Goal: Information Seeking & Learning: Learn about a topic

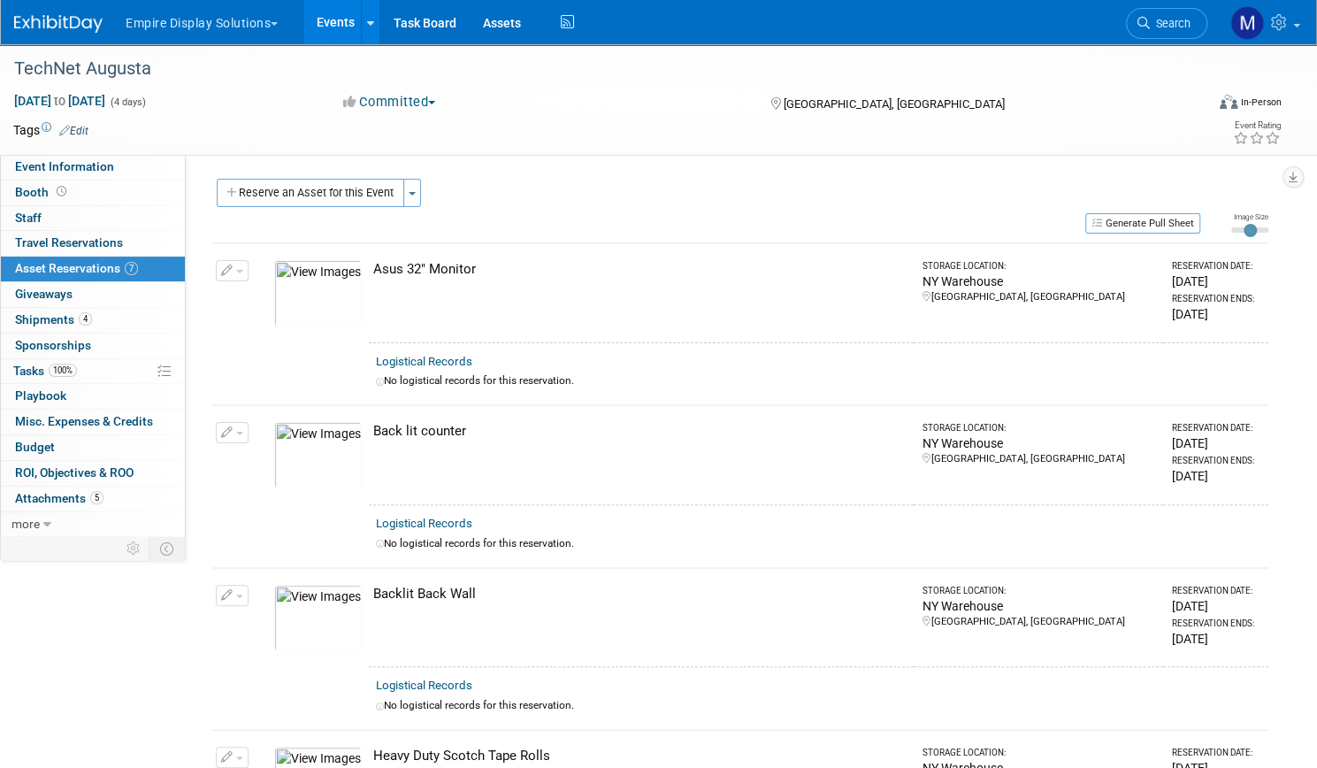
click at [368, 27] on link "Events" at bounding box center [335, 22] width 65 height 44
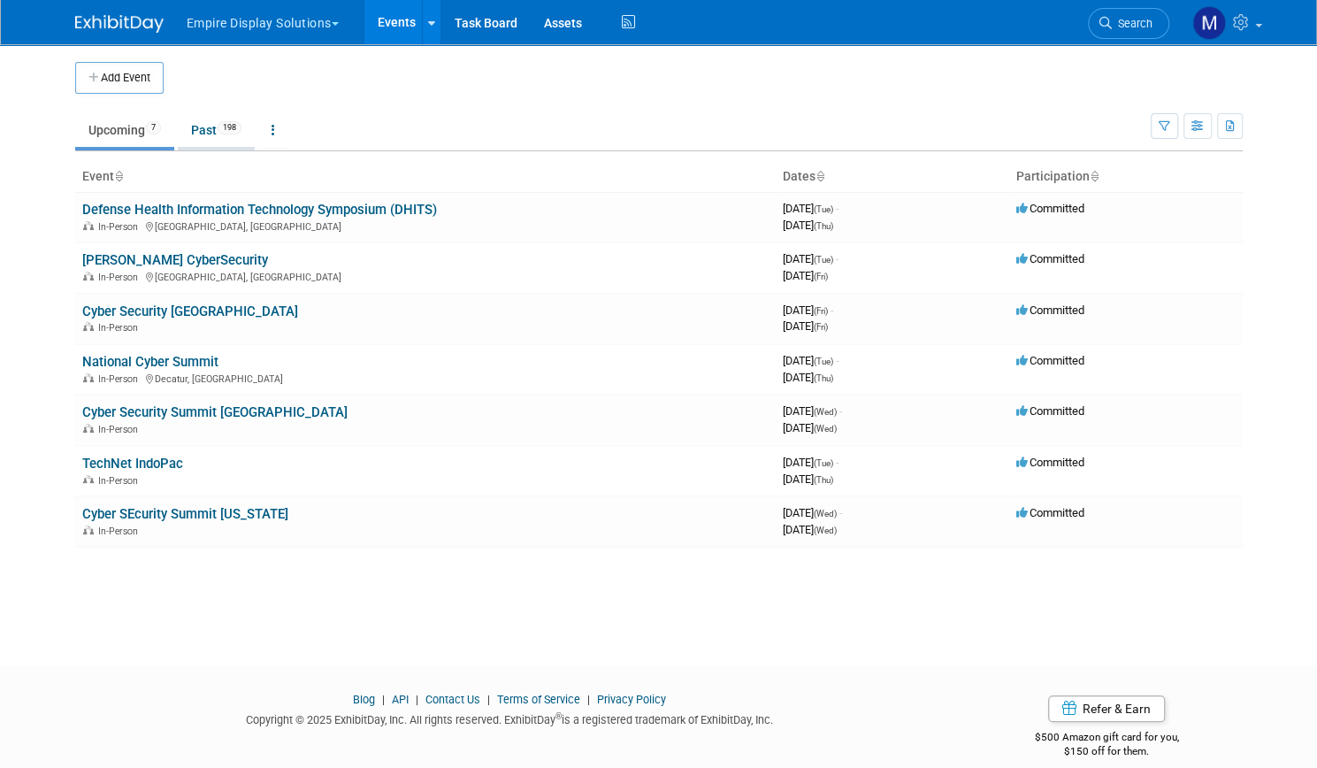
click at [193, 131] on link "Past 198" at bounding box center [216, 130] width 77 height 34
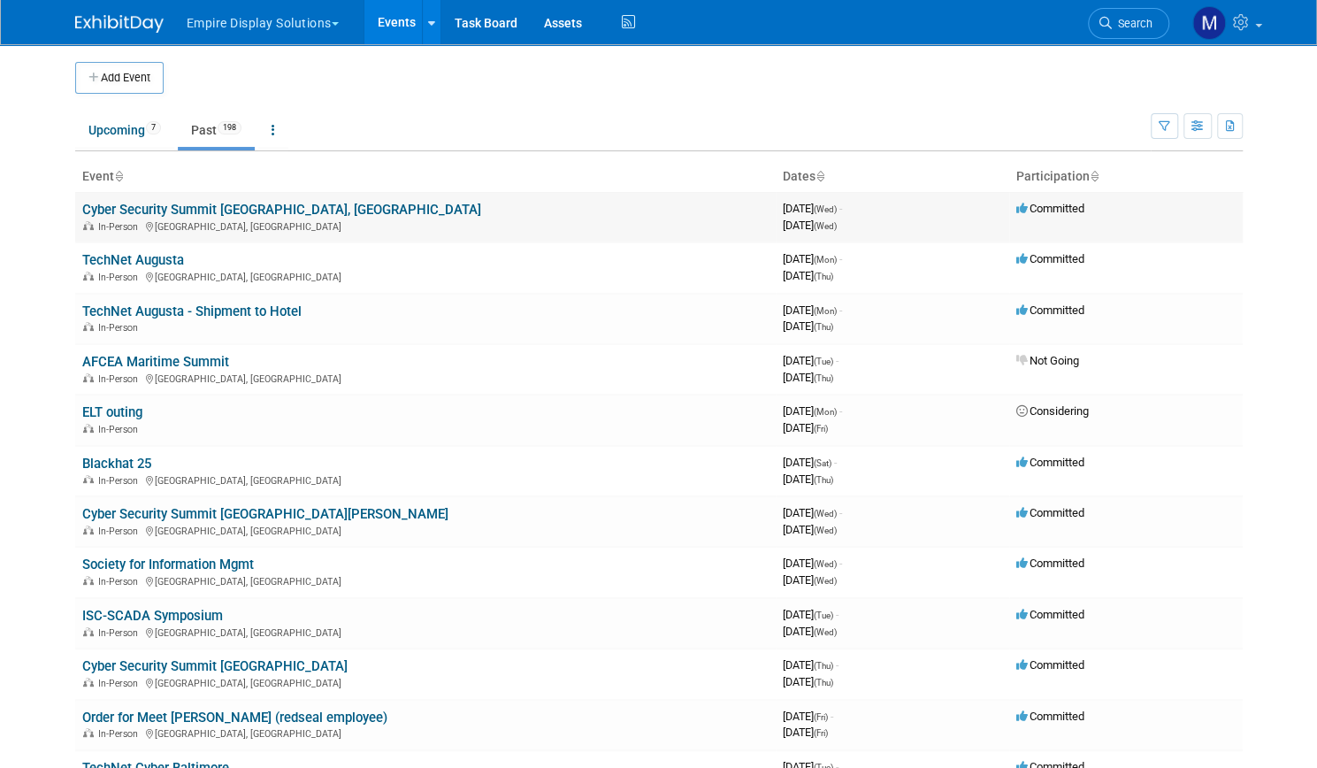
click at [191, 212] on link "Cyber Security Summit [GEOGRAPHIC_DATA], [GEOGRAPHIC_DATA]" at bounding box center [281, 210] width 399 height 16
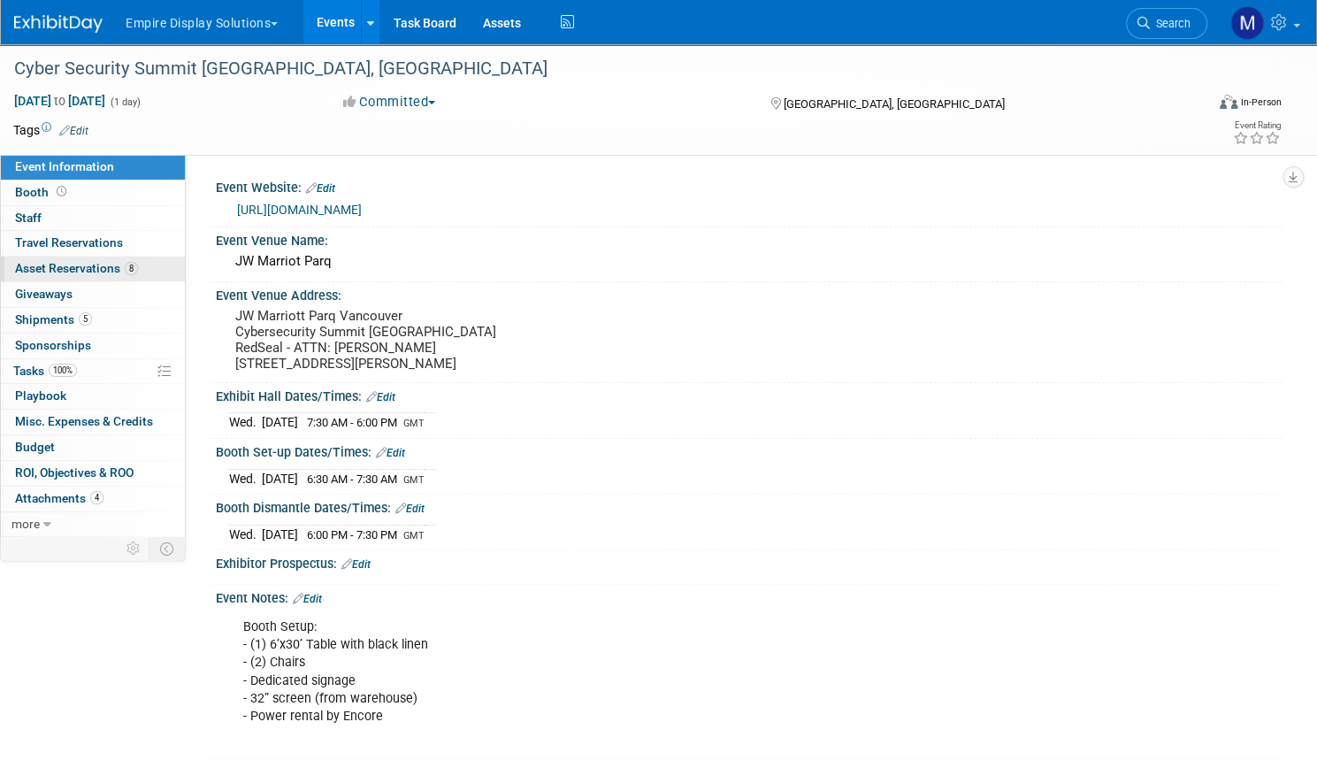
click at [138, 272] on span "Asset Reservations 8" at bounding box center [76, 268] width 123 height 14
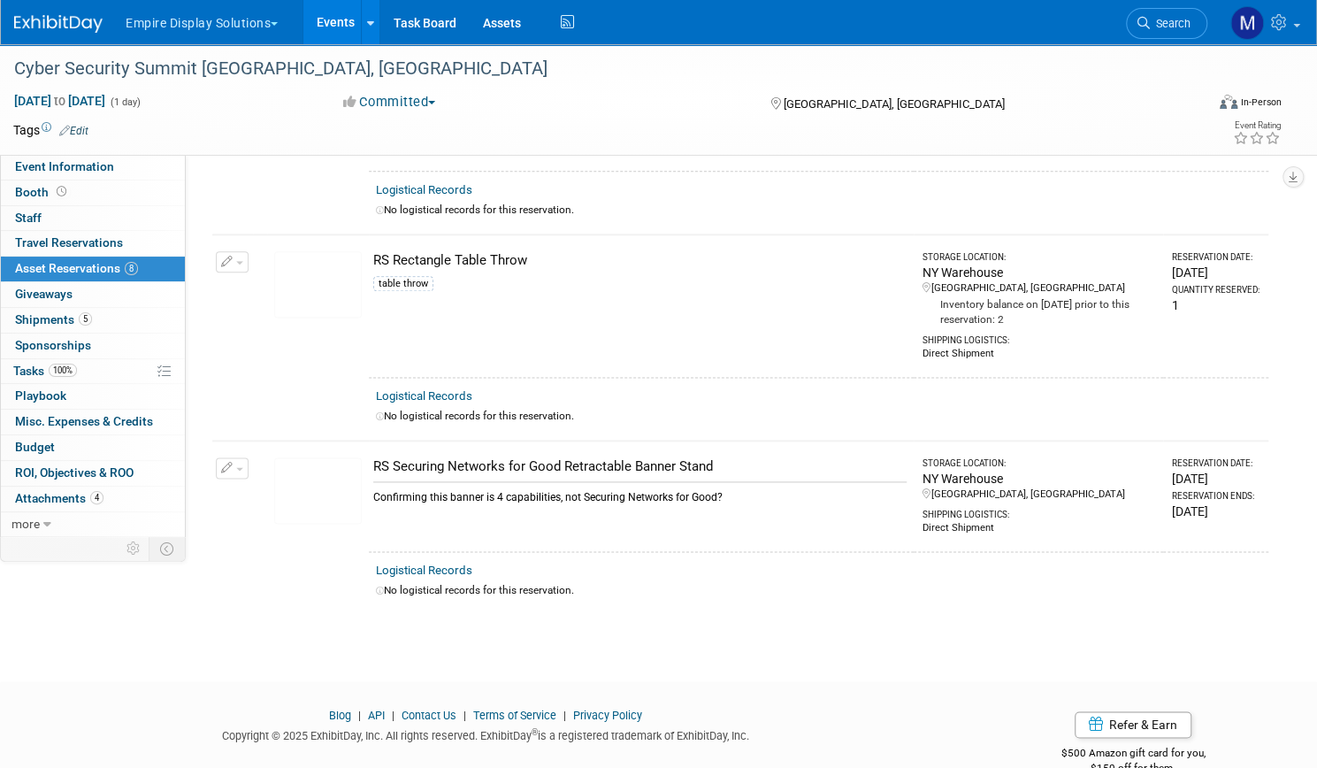
scroll to position [1194, 0]
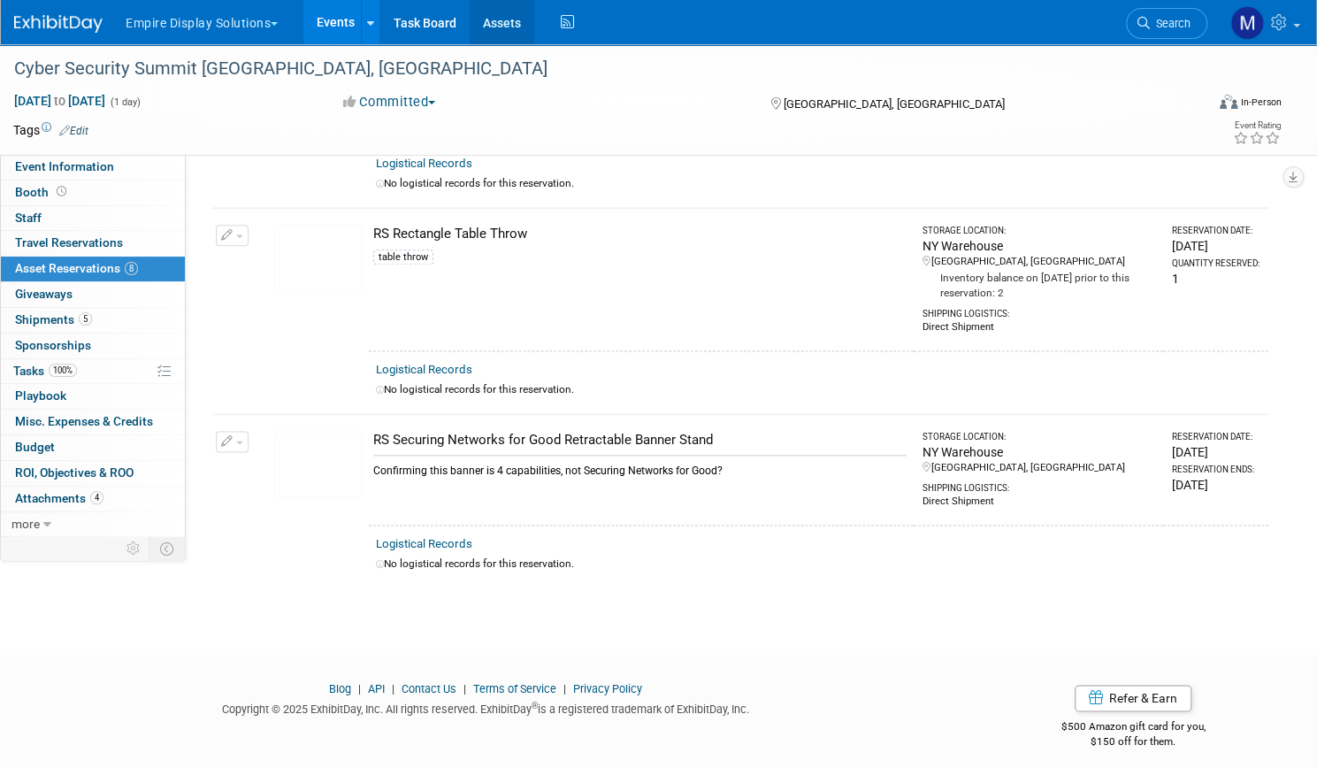
click at [534, 15] on link "Assets" at bounding box center [502, 22] width 65 height 44
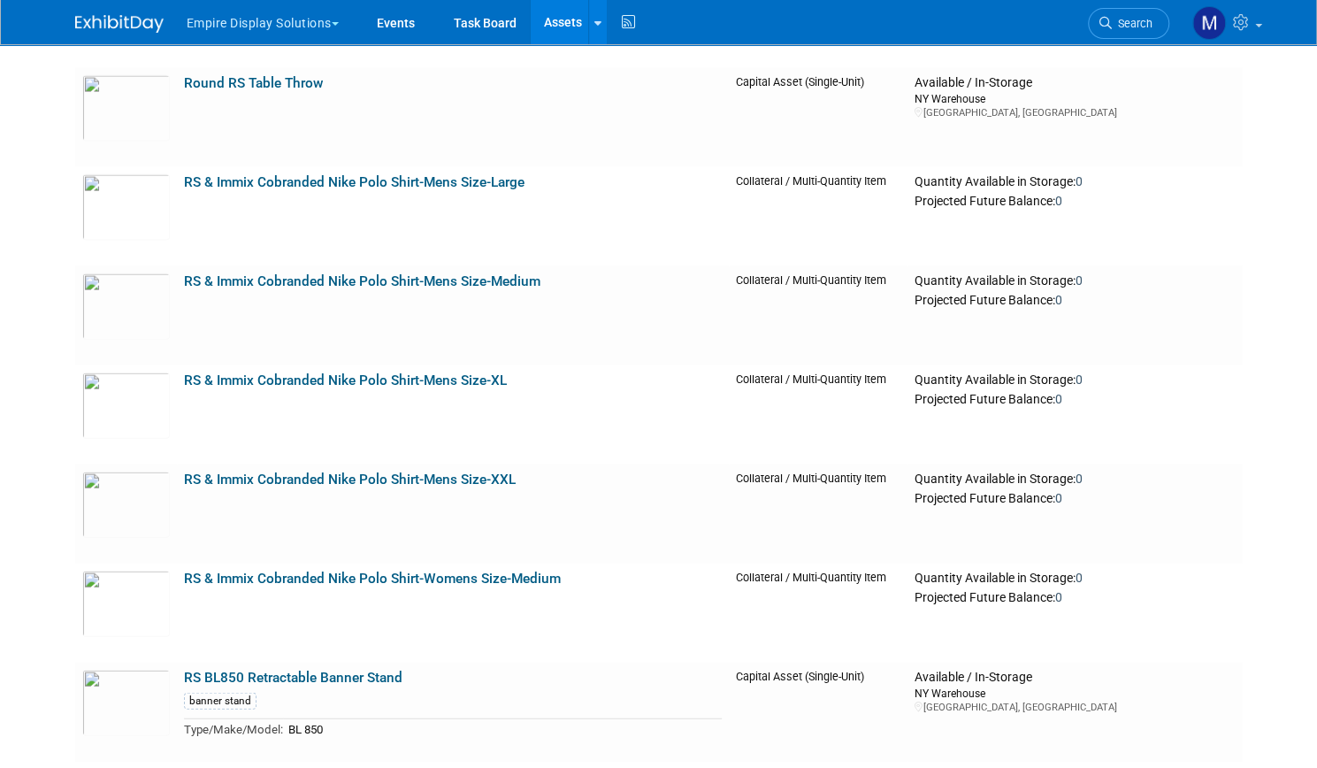
scroll to position [6088, 0]
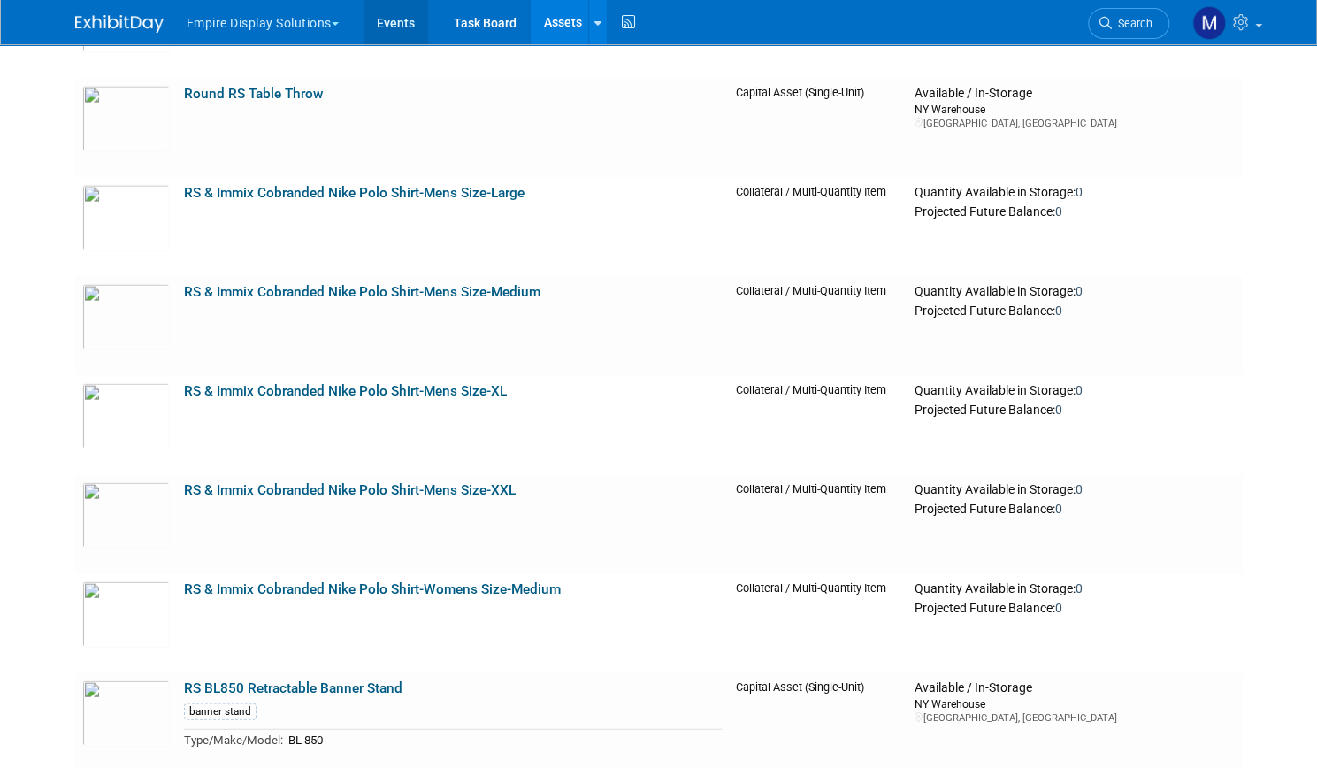
click at [384, 18] on link "Events" at bounding box center [396, 22] width 65 height 44
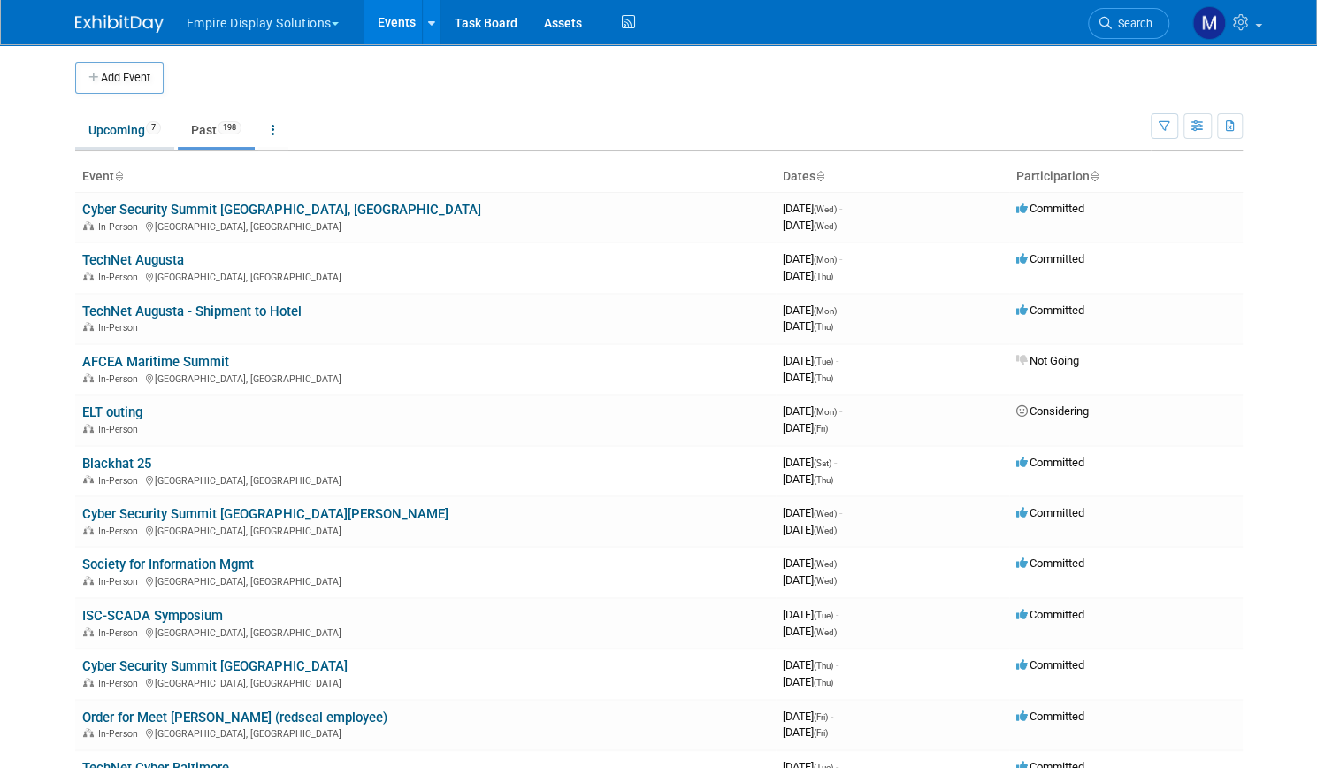
click at [86, 137] on link "Upcoming 7" at bounding box center [124, 130] width 99 height 34
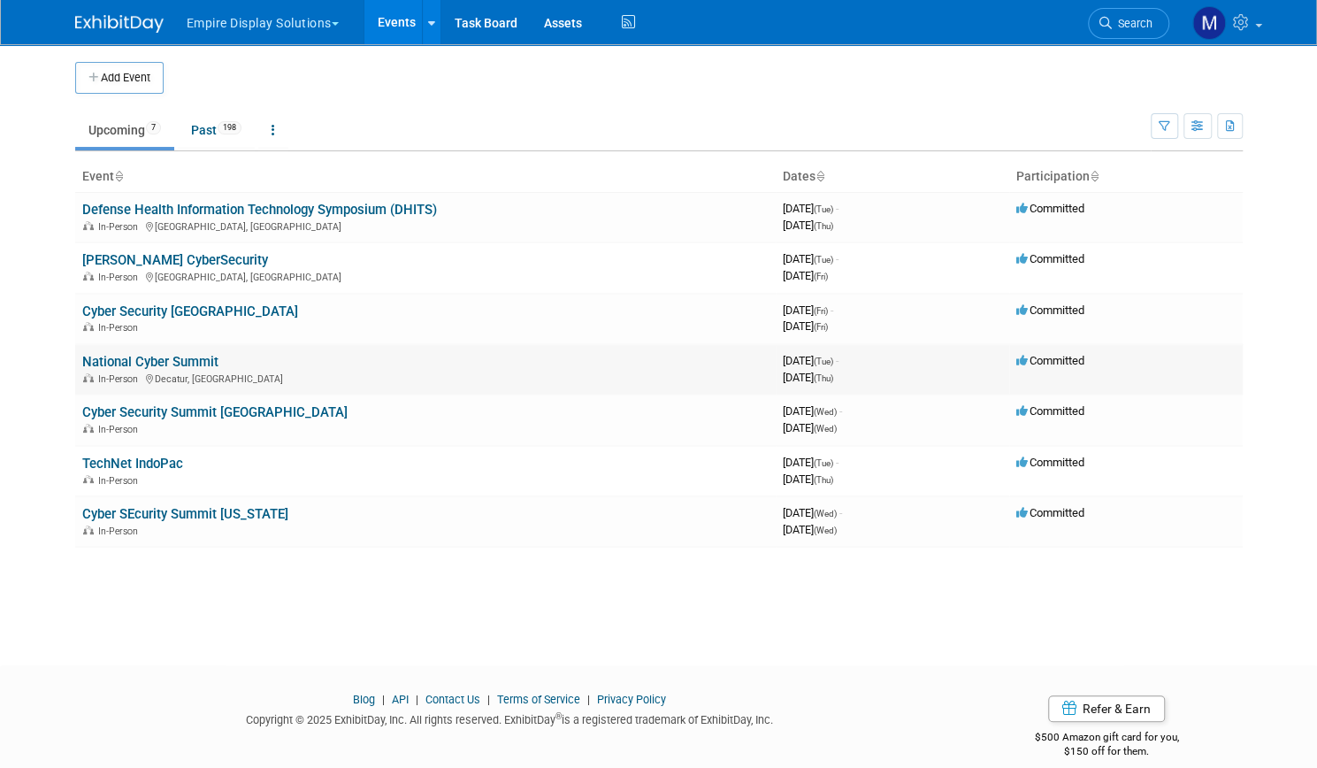
click at [186, 357] on link "National Cyber Summit" at bounding box center [150, 362] width 136 height 16
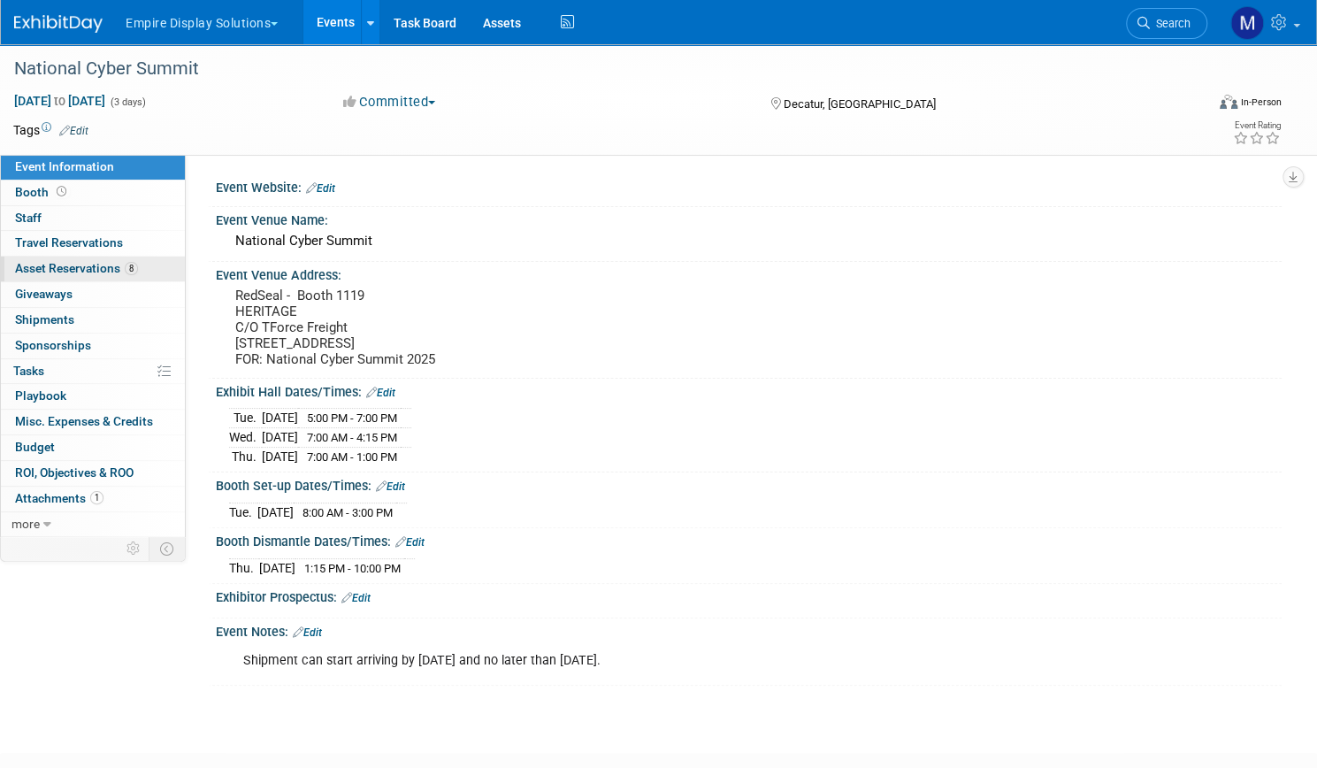
click at [138, 263] on span "Asset Reservations 8" at bounding box center [76, 268] width 123 height 14
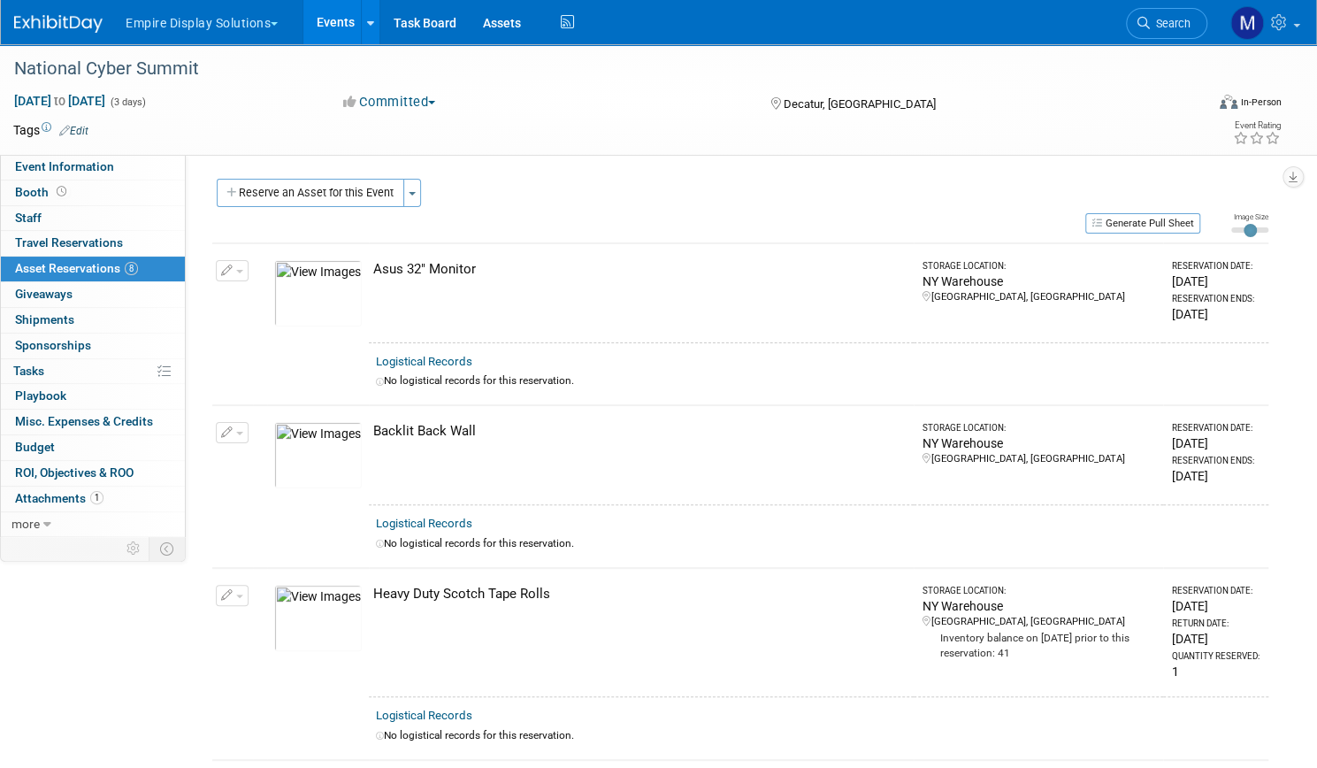
click at [368, 31] on link "Events" at bounding box center [335, 22] width 65 height 44
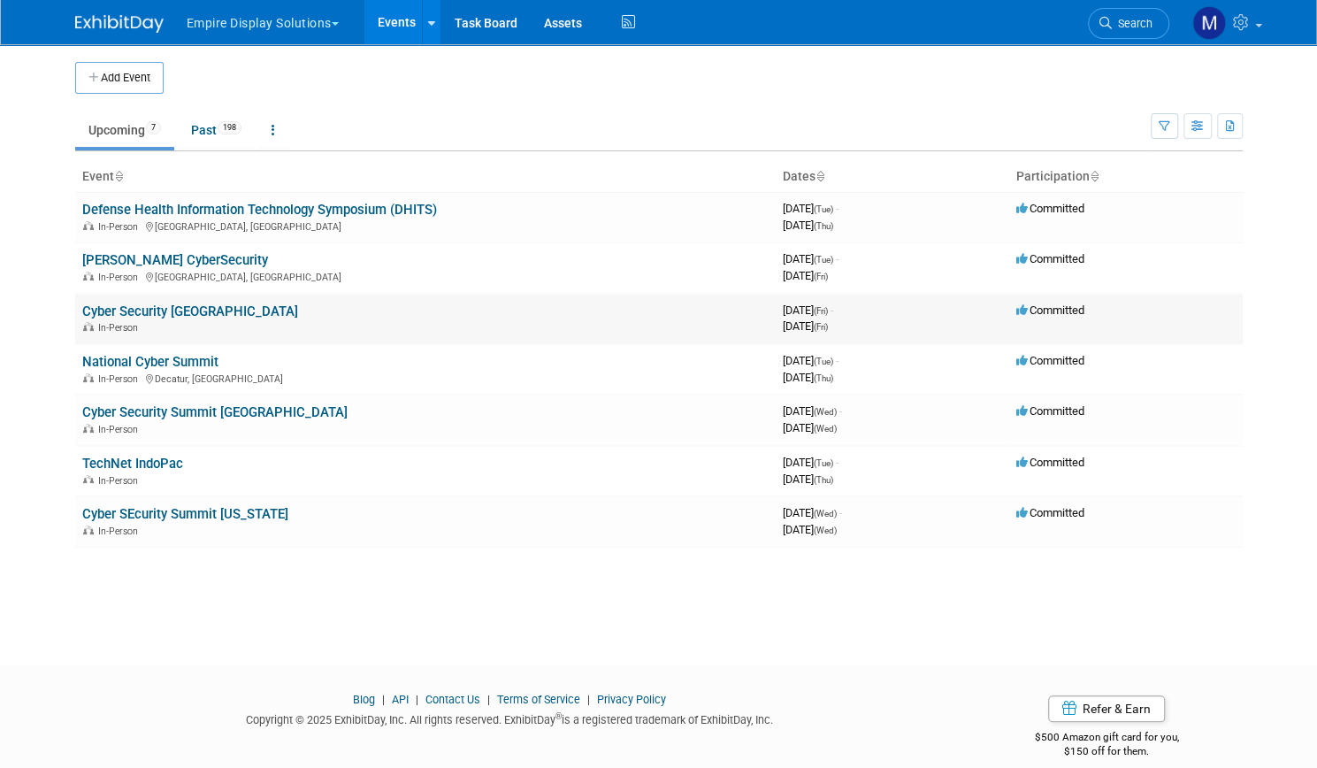
click at [179, 309] on link "Cyber Security [GEOGRAPHIC_DATA]" at bounding box center [190, 311] width 216 height 16
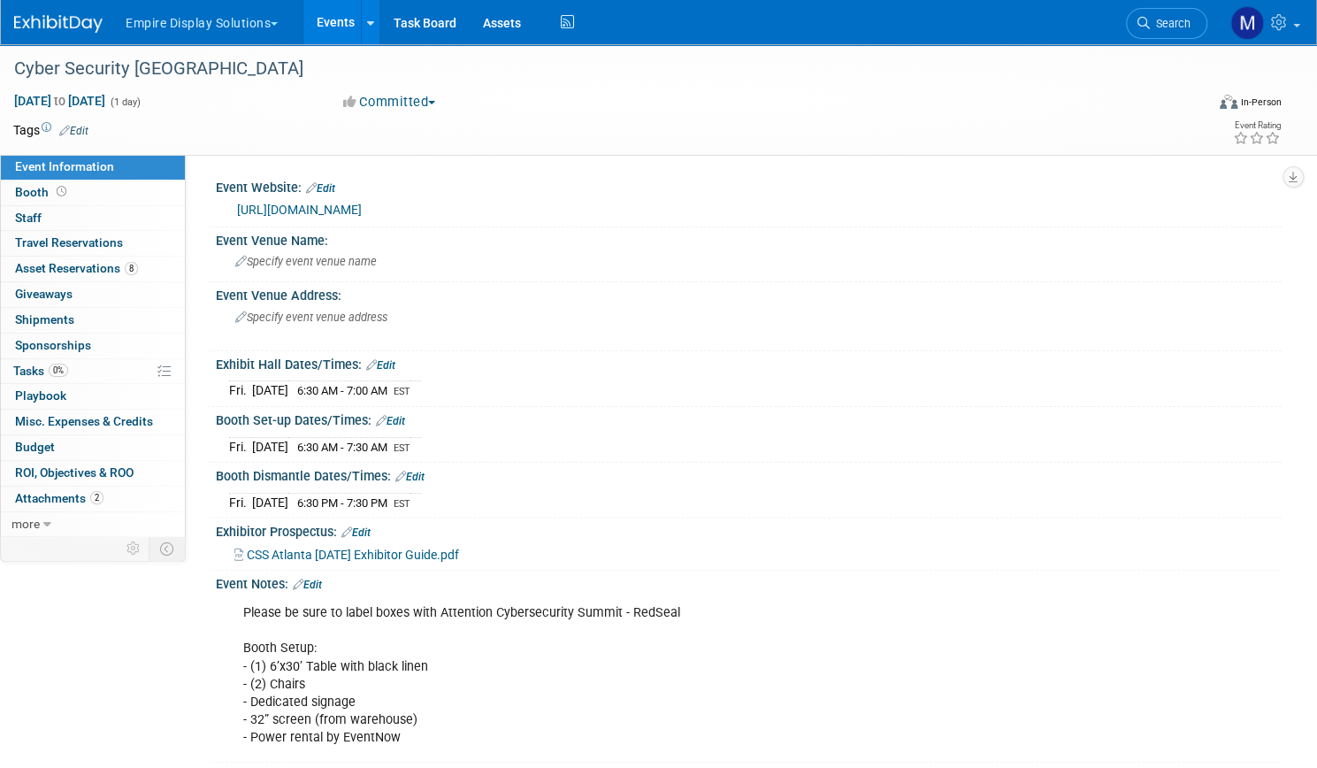
click at [368, 23] on link "Events" at bounding box center [335, 22] width 65 height 44
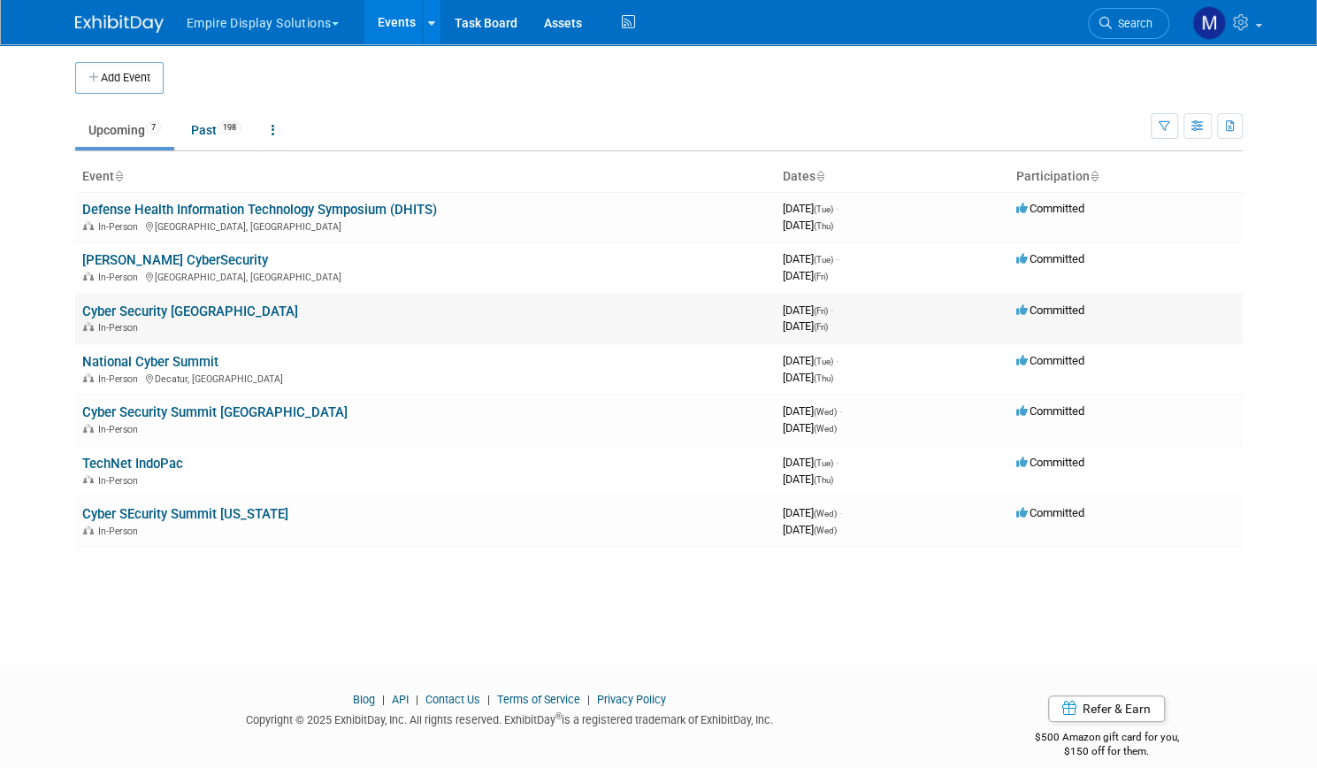
click at [191, 311] on link "Cyber Security [GEOGRAPHIC_DATA]" at bounding box center [190, 311] width 216 height 16
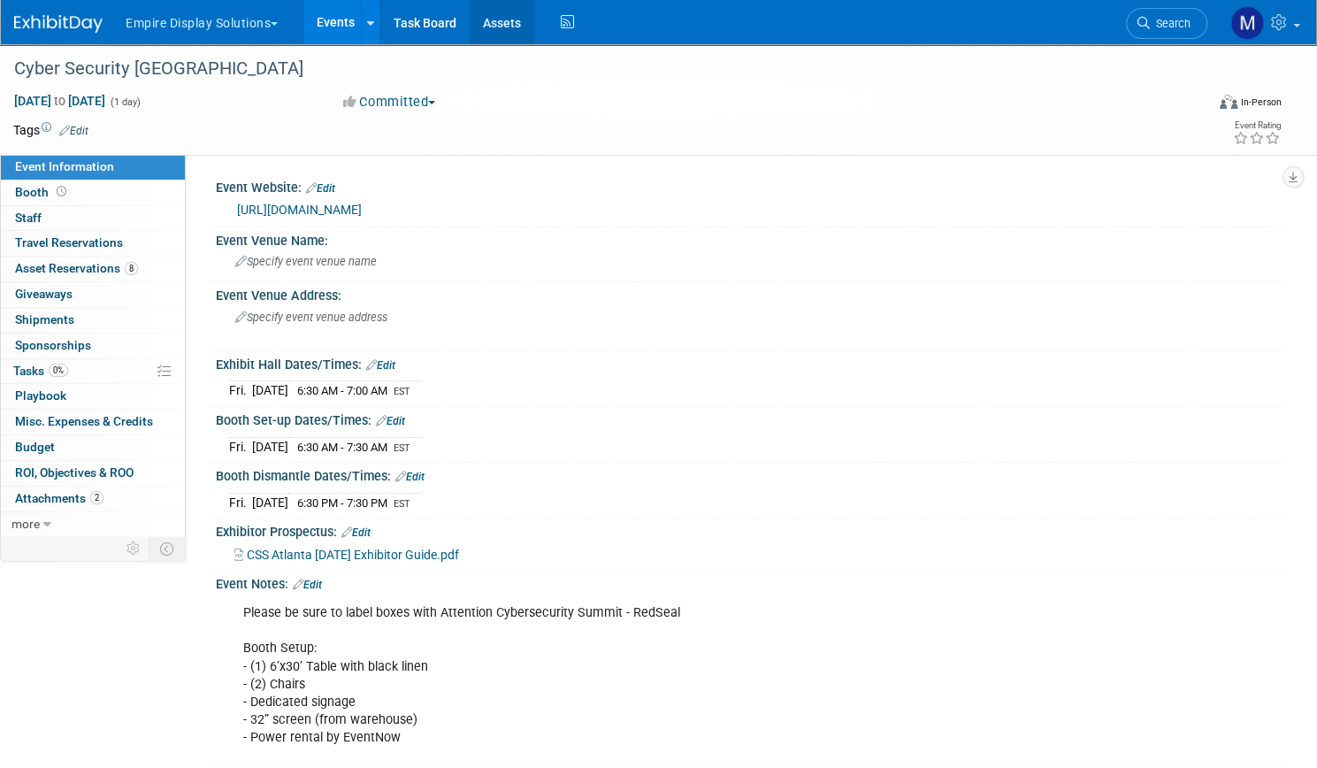
click at [534, 15] on link "Assets" at bounding box center [502, 22] width 65 height 44
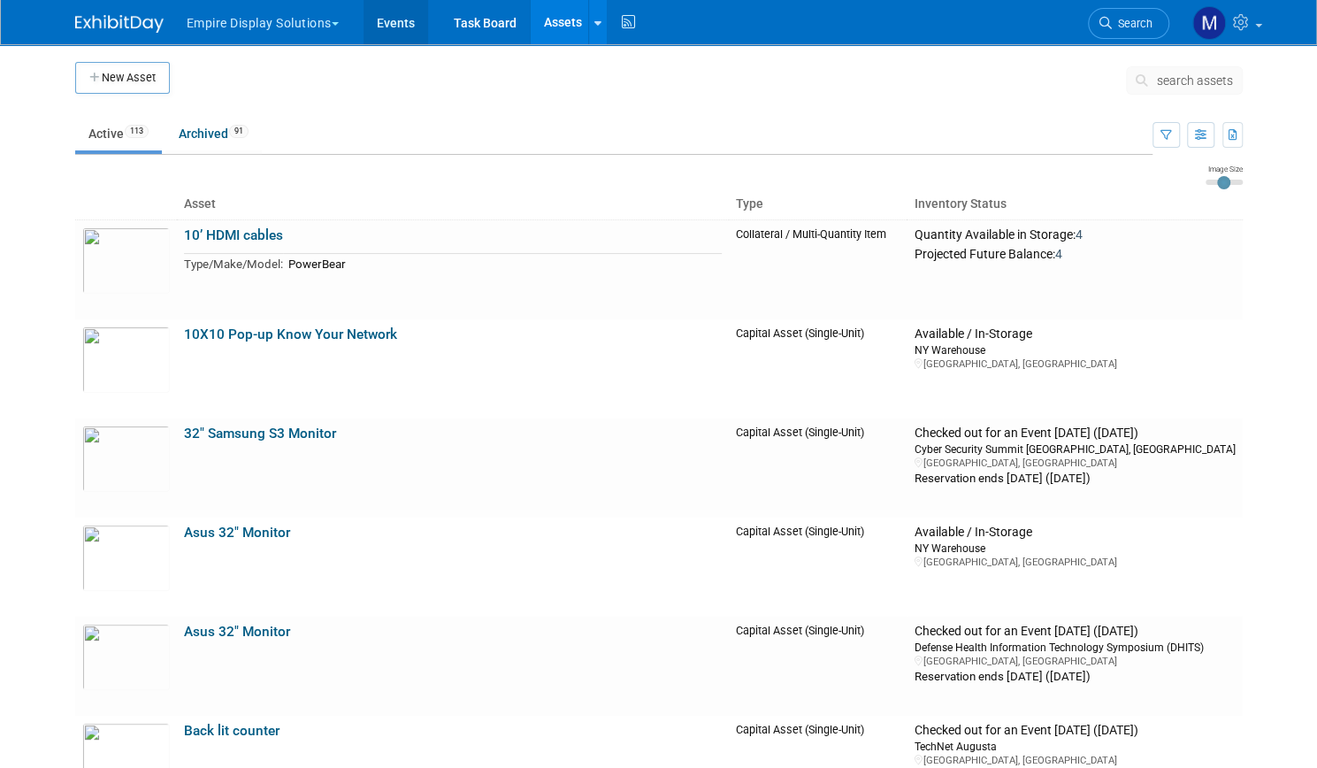
click at [390, 35] on link "Events" at bounding box center [396, 22] width 65 height 44
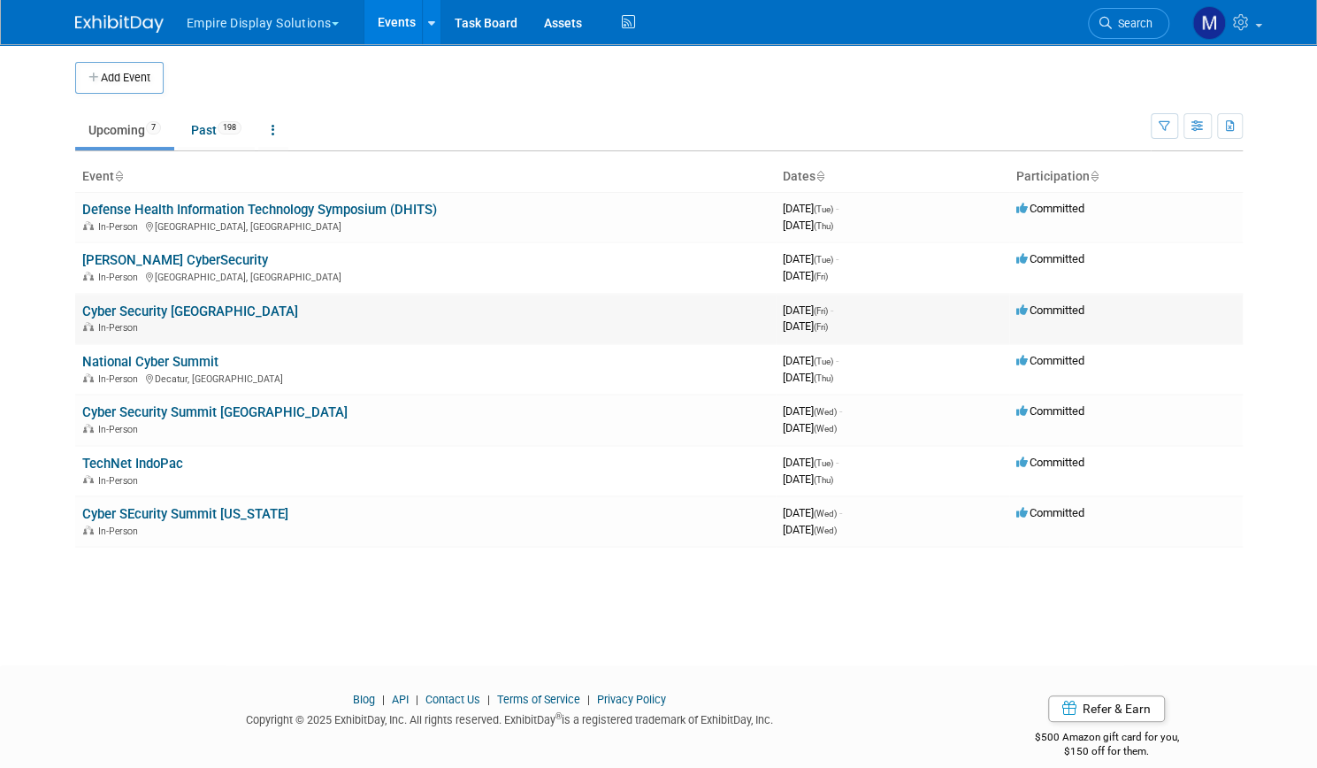
click at [184, 307] on link "Cyber Security [GEOGRAPHIC_DATA]" at bounding box center [190, 311] width 216 height 16
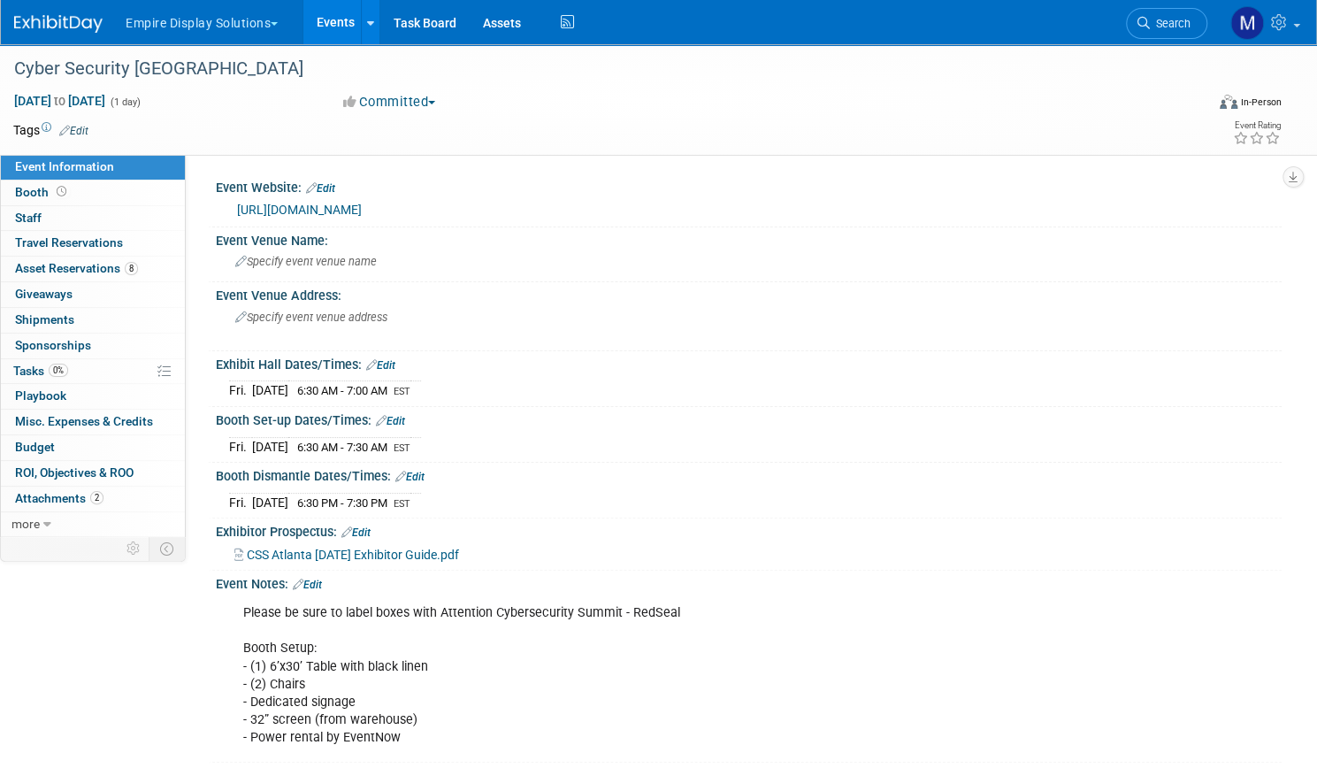
click at [635, 121] on td at bounding box center [577, 130] width 978 height 18
click at [534, 31] on link "Assets" at bounding box center [502, 22] width 65 height 44
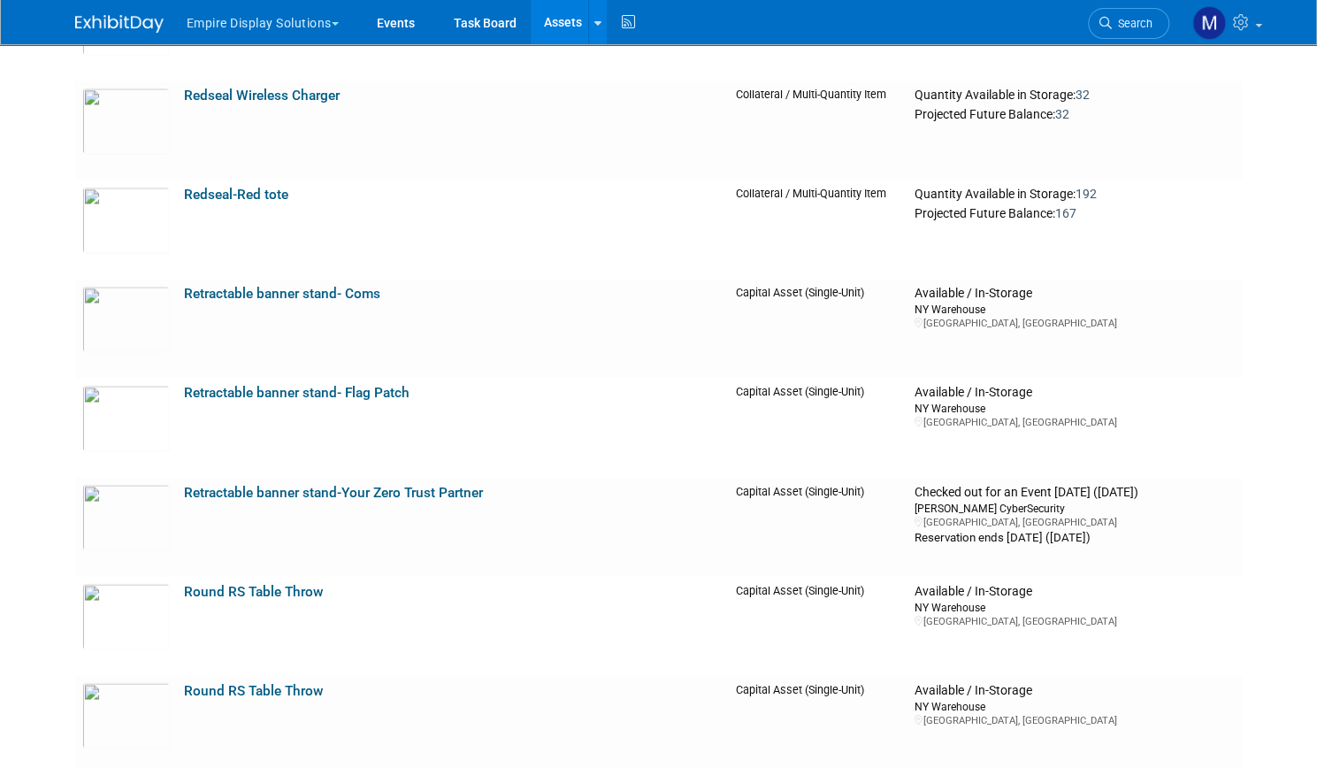
scroll to position [5486, 0]
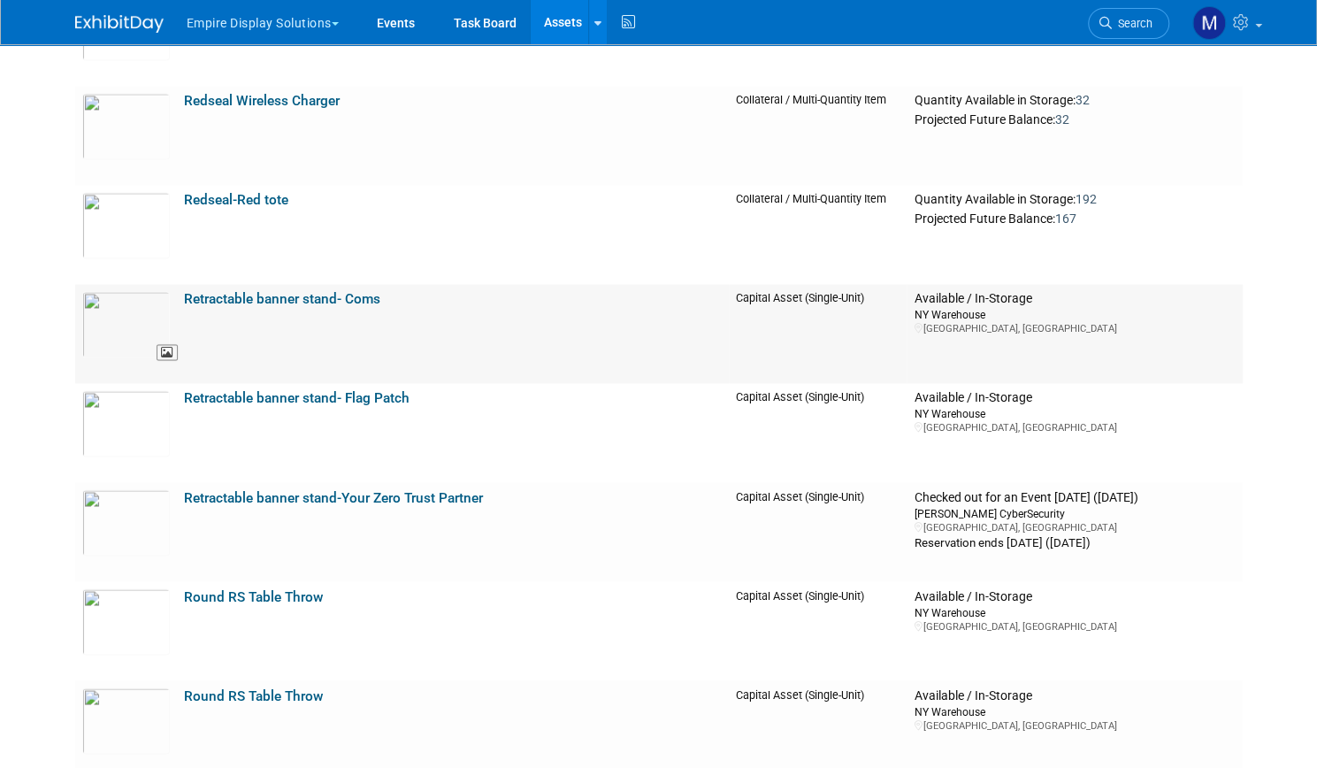
click at [111, 313] on img at bounding box center [126, 324] width 88 height 66
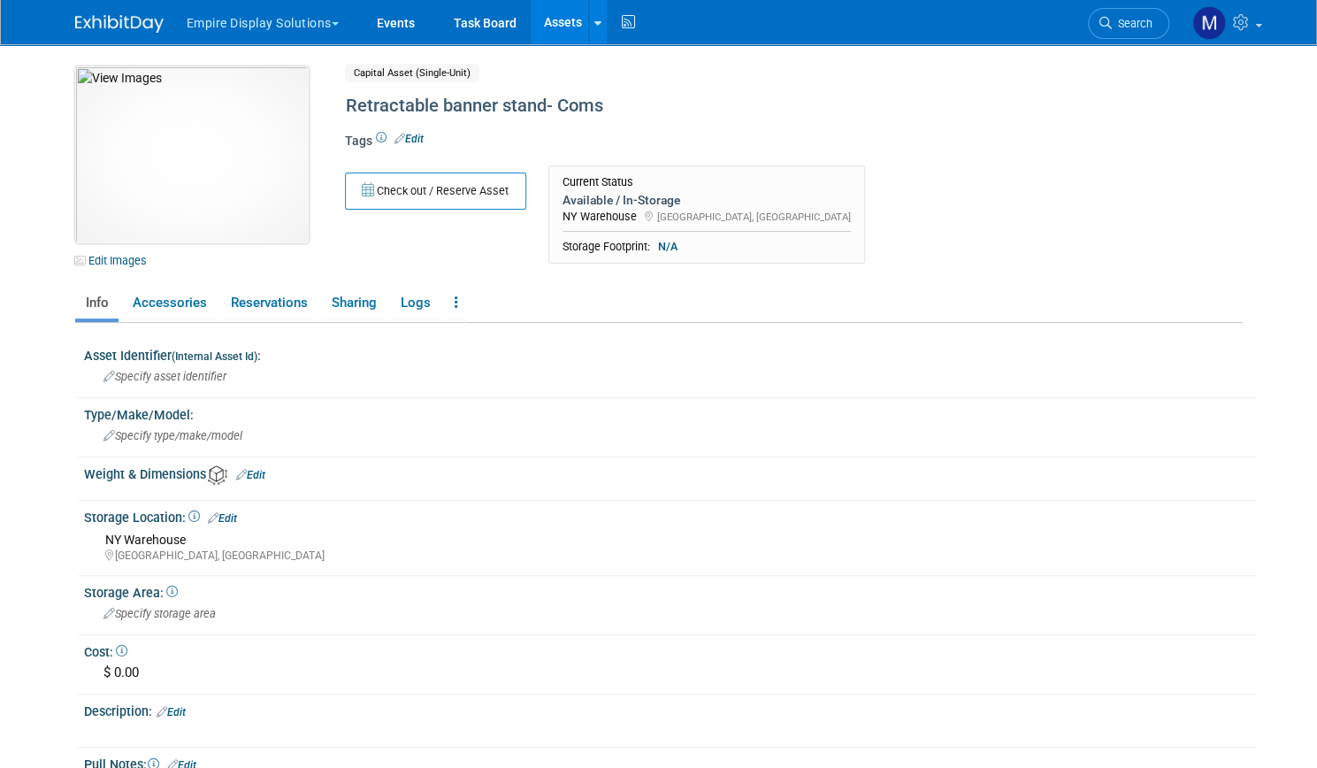
click at [168, 143] on img at bounding box center [192, 154] width 234 height 177
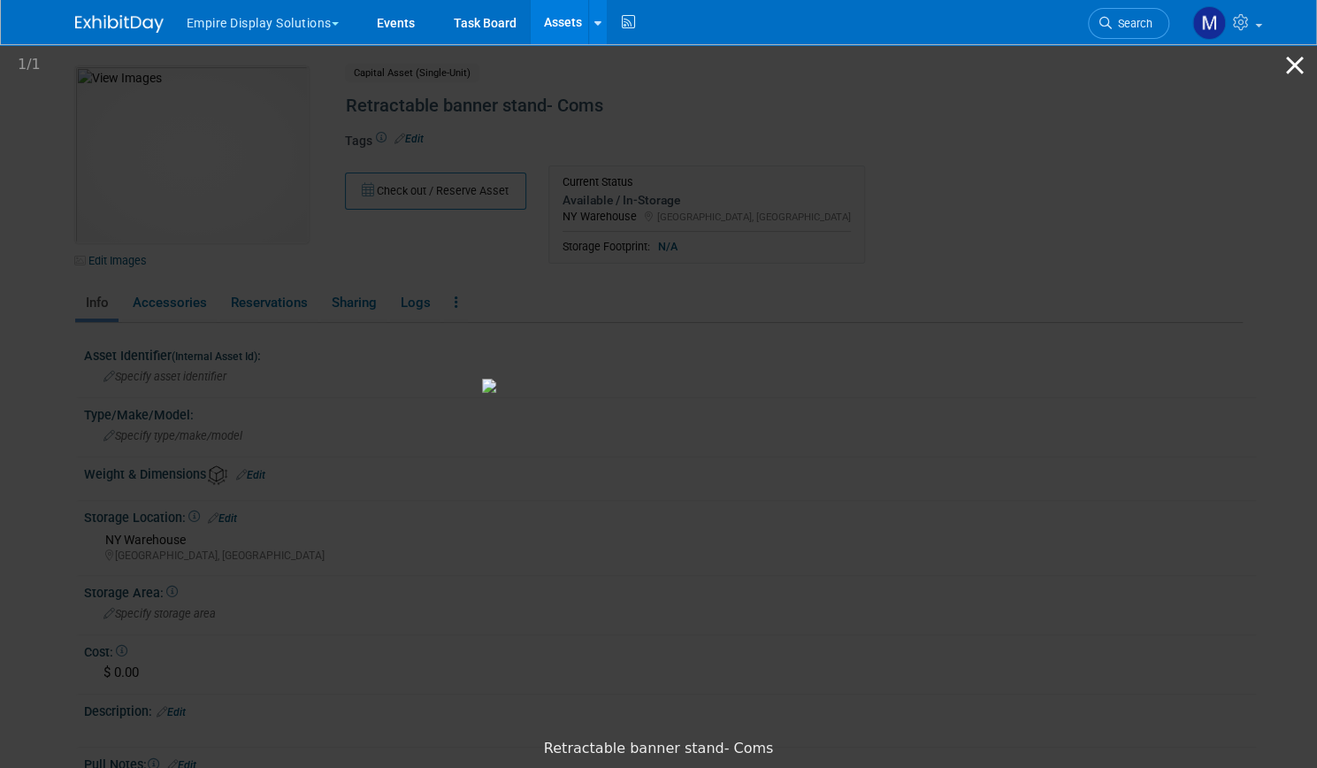
click at [1295, 58] on button "Close gallery" at bounding box center [1295, 65] width 44 height 42
